Goal: Check status: Check status

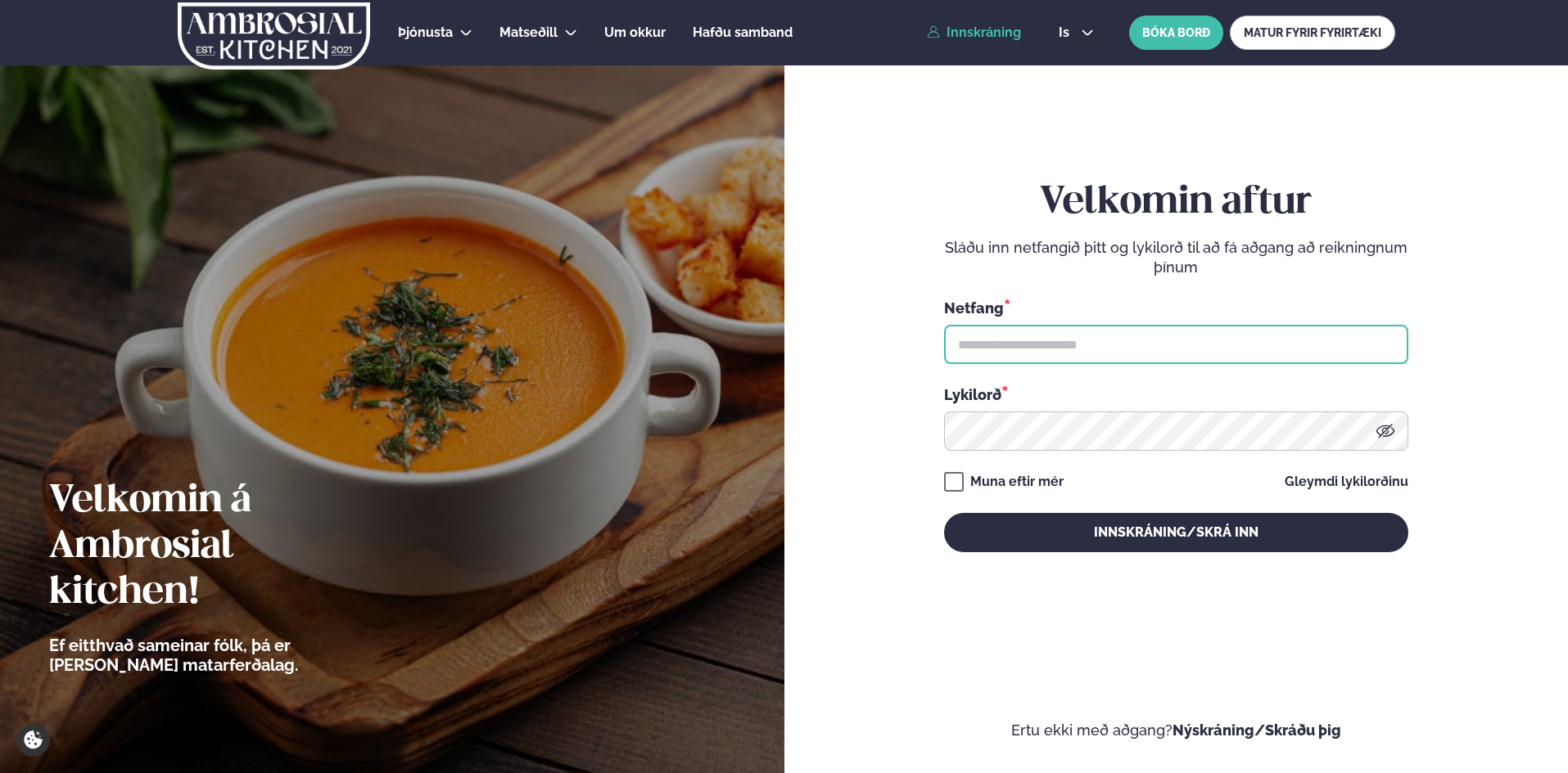
click at [1115, 345] on input "text" at bounding box center [1175, 345] width 464 height 39
type input "**********"
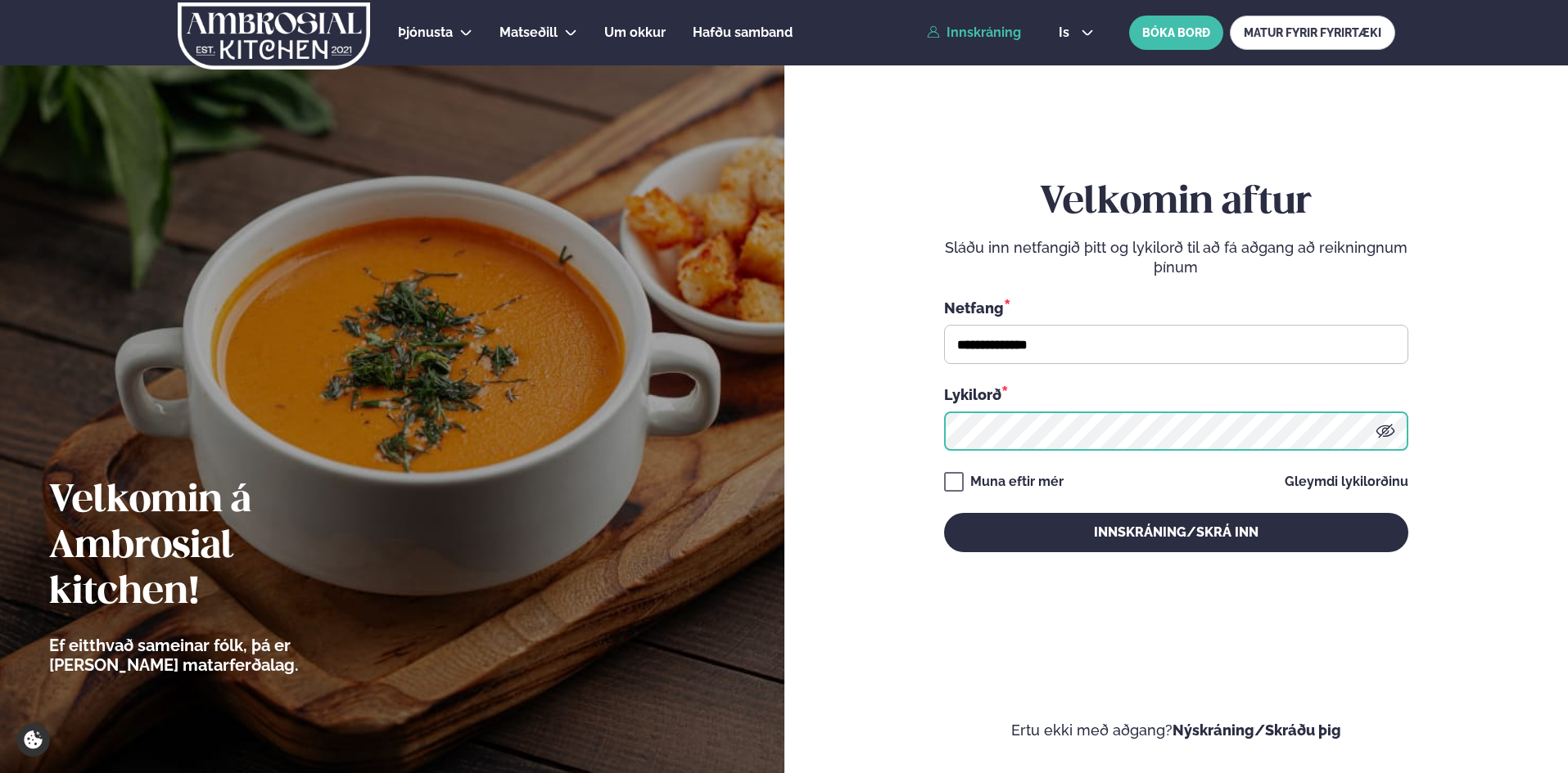
click at [944, 513] on button "Innskráning/Skrá inn" at bounding box center [1175, 533] width 464 height 39
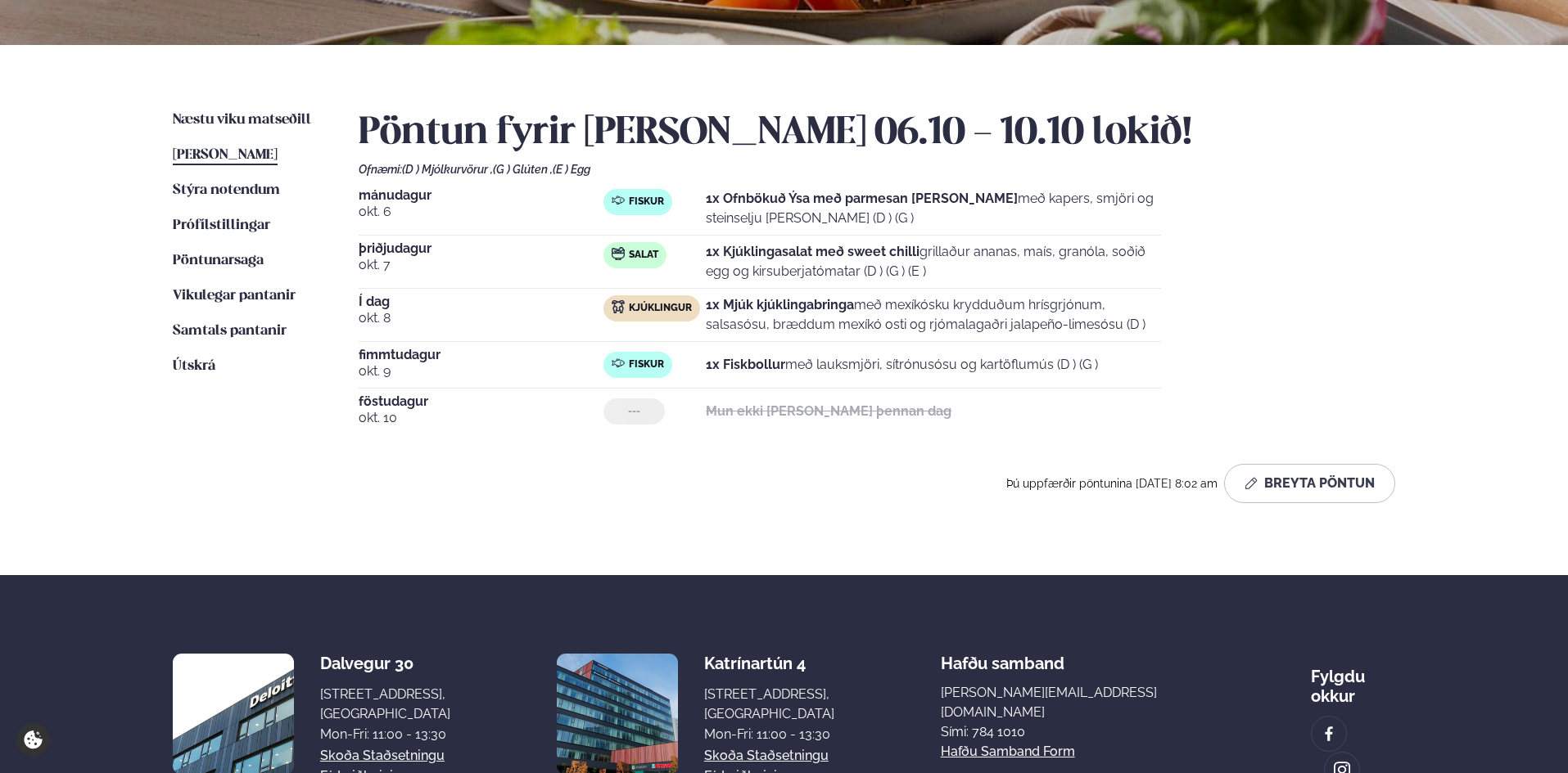
scroll to position [450, 0]
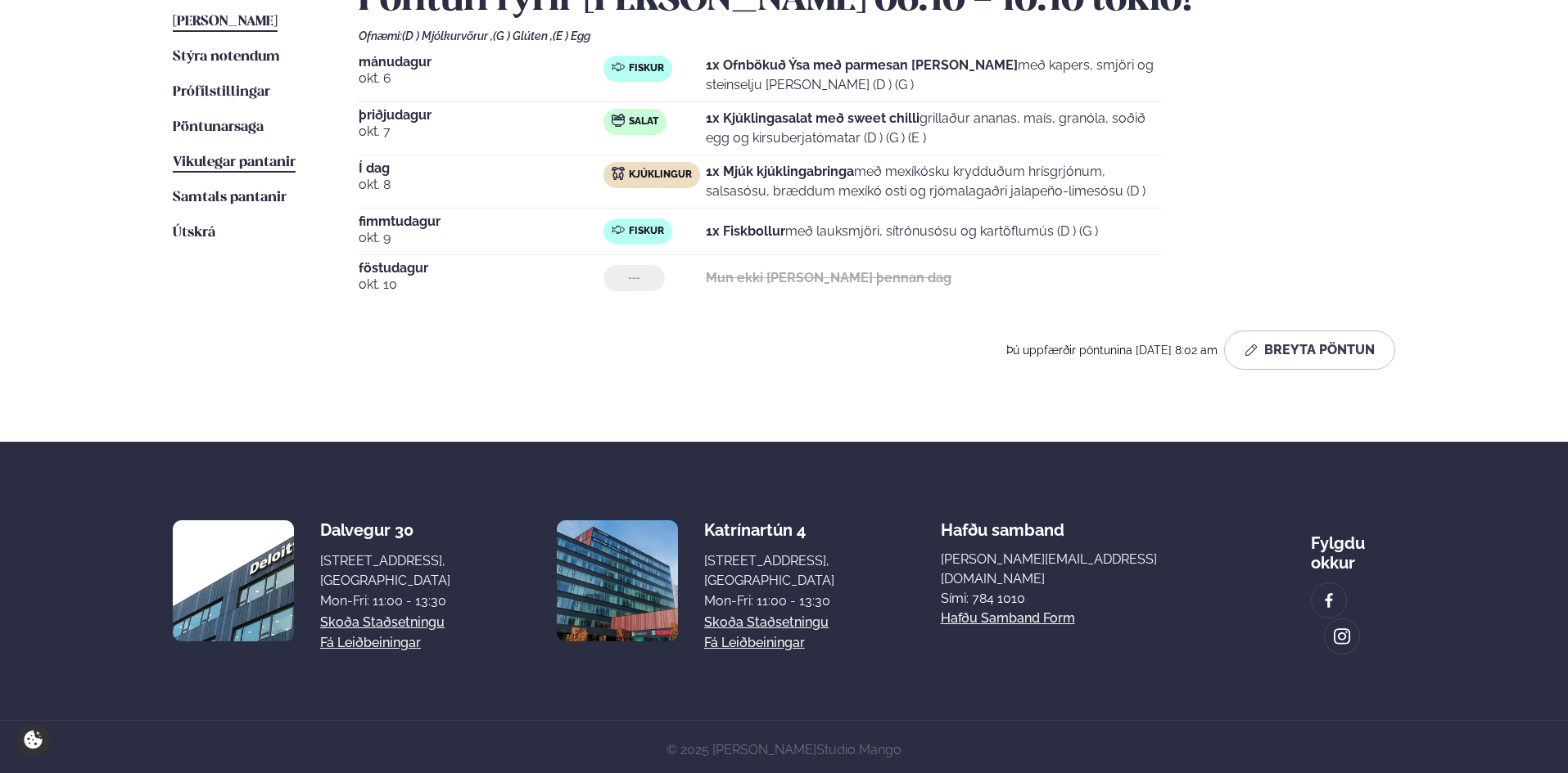
click at [201, 171] on link "Vikulegar pantanir Vikulegar pantanir" at bounding box center [233, 163] width 123 height 20
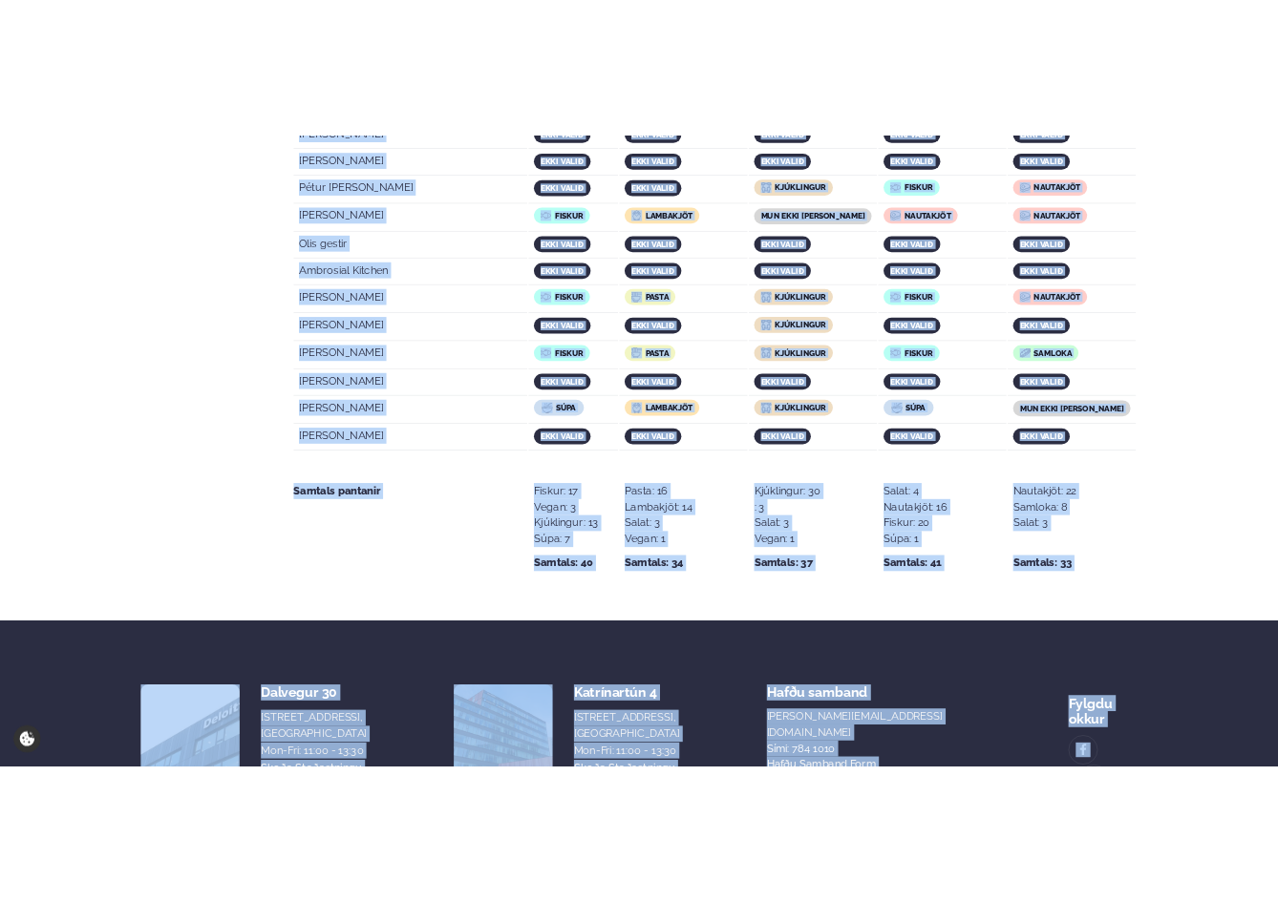
scroll to position [3736, 0]
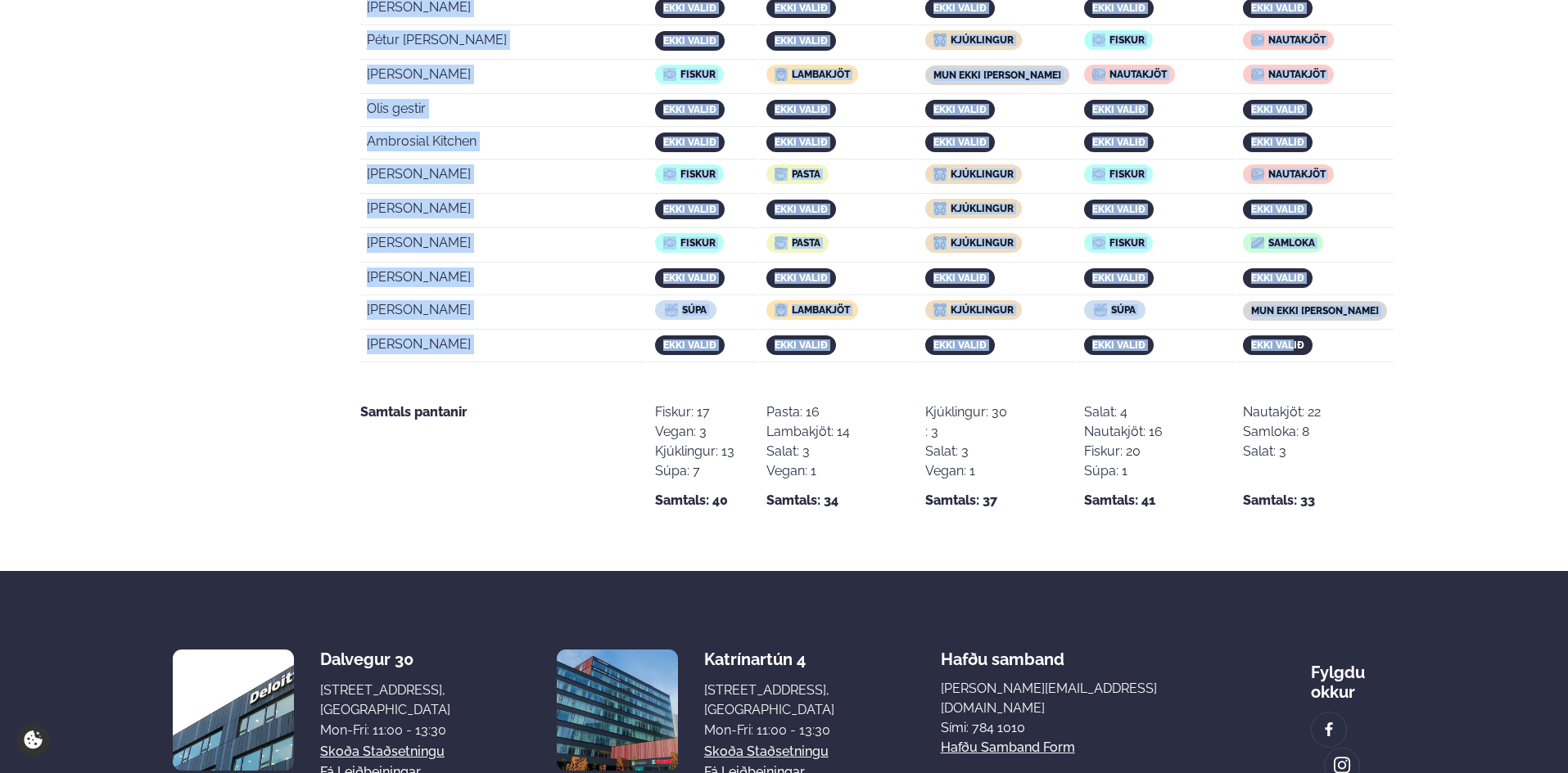
drag, startPoint x: 366, startPoint y: 236, endPoint x: 1298, endPoint y: 323, distance: 936.1
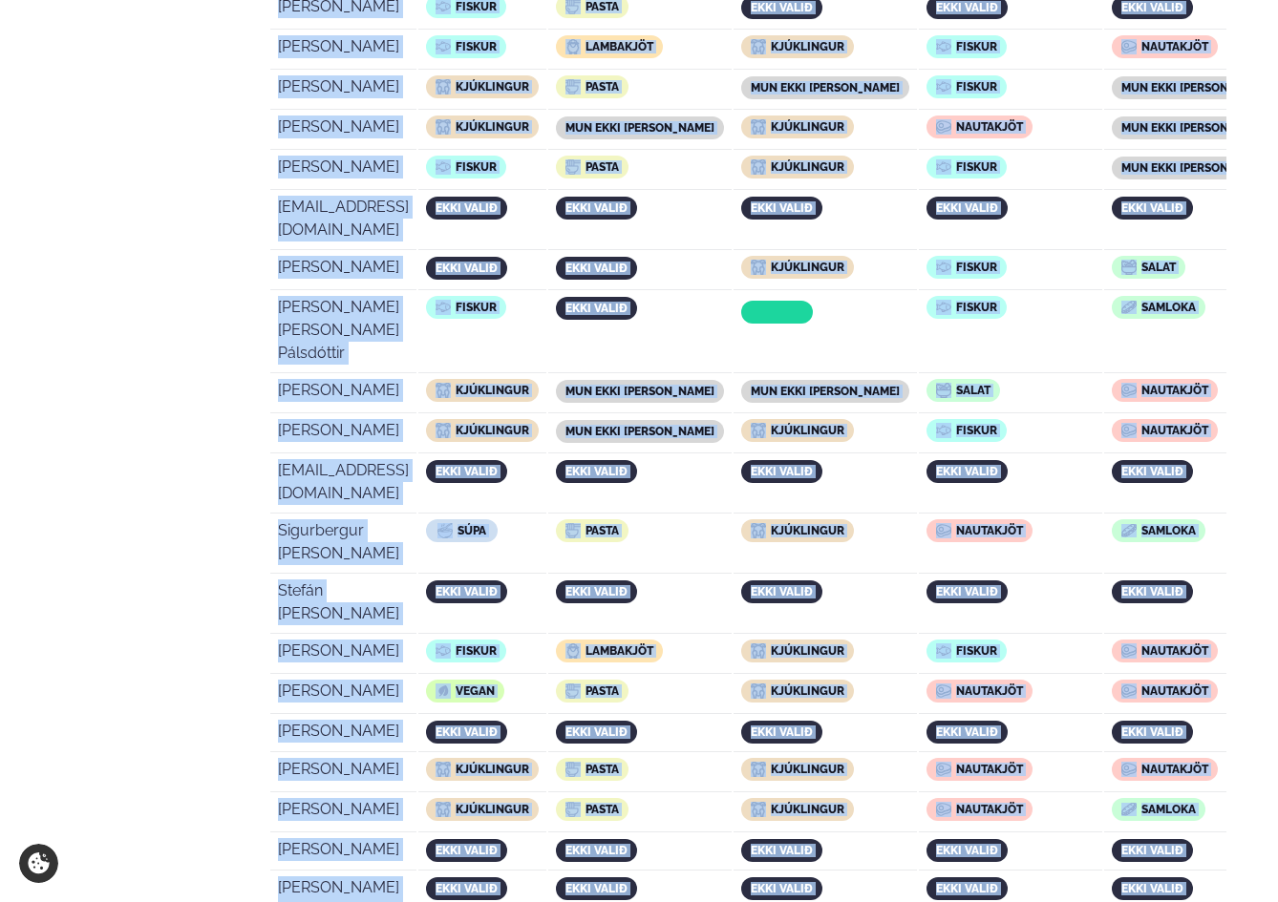
click at [416, 636] on td "[PERSON_NAME]" at bounding box center [343, 655] width 146 height 38
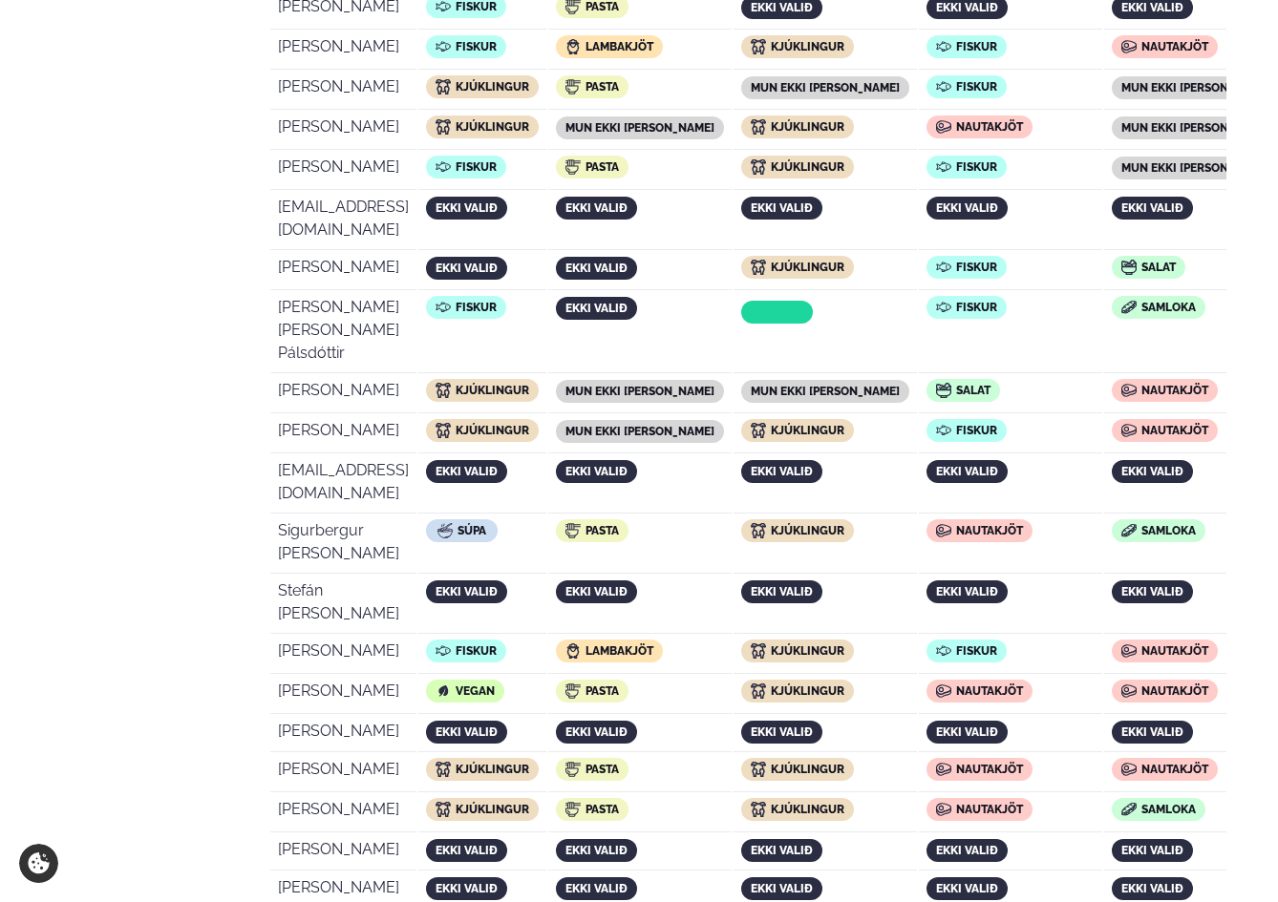
scroll to position [1508, 0]
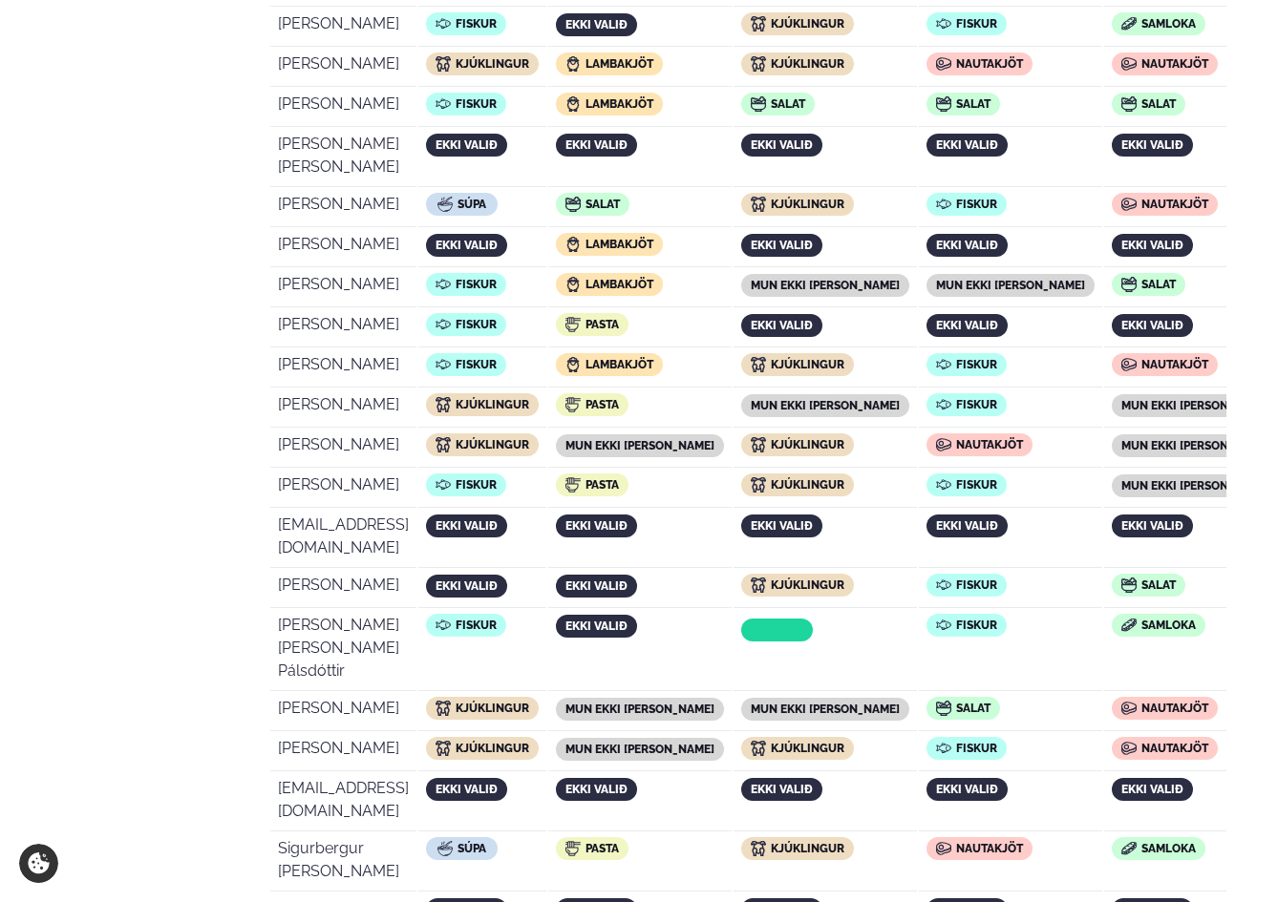
click at [813, 619] on div at bounding box center [777, 630] width 72 height 23
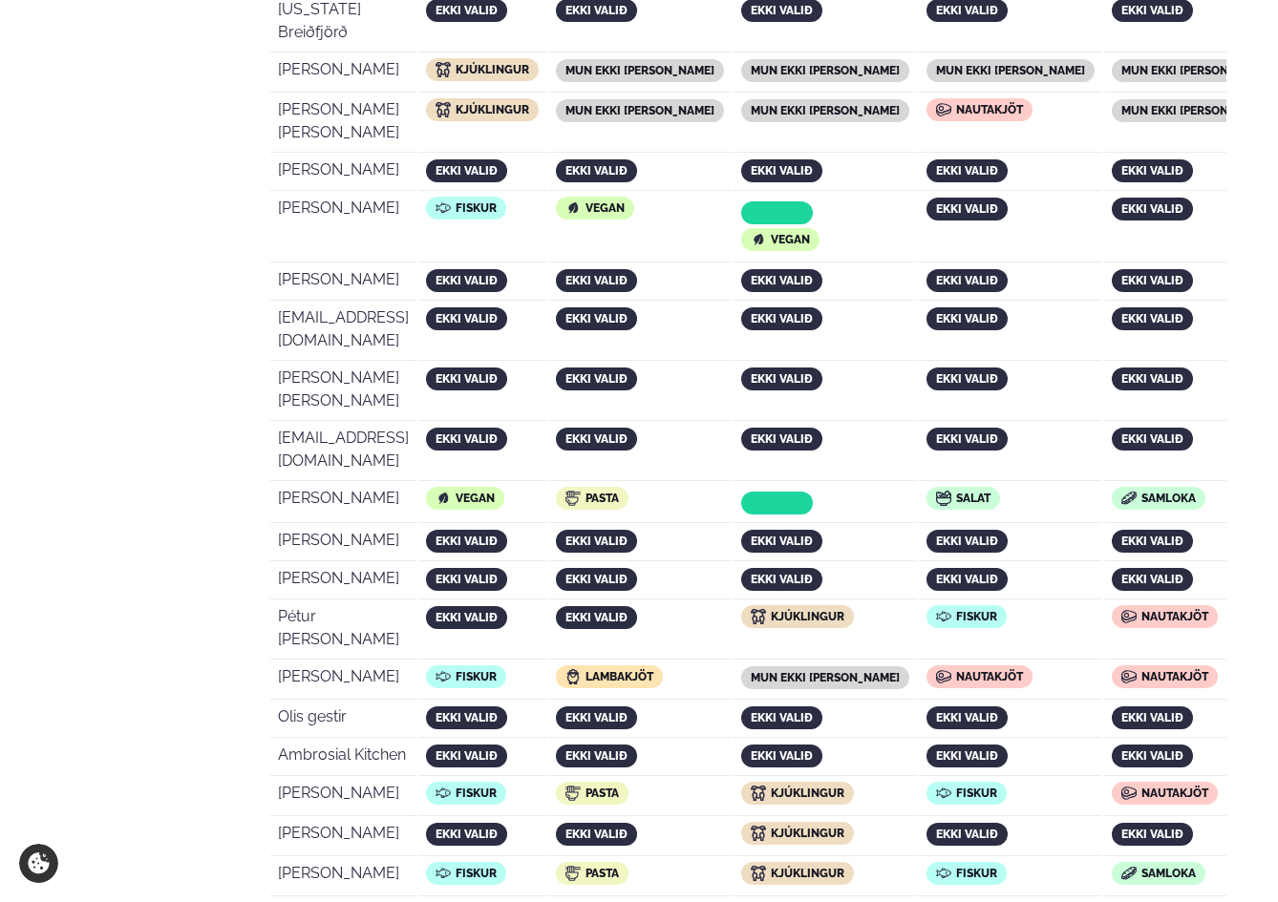
scroll to position [3852, 0]
